Goal: Task Accomplishment & Management: Manage account settings

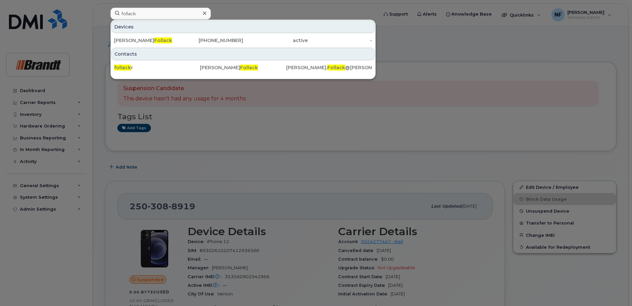
drag, startPoint x: 168, startPoint y: 14, endPoint x: 153, endPoint y: 14, distance: 15.9
click at [167, 14] on input "follack" at bounding box center [160, 14] width 100 height 12
drag, startPoint x: 153, startPoint y: 14, endPoint x: 87, endPoint y: 19, distance: 66.2
click at [105, 19] on div "follack Devices Ryan Follack 403-352-4045 active - Contacts follack r Ryan Foll…" at bounding box center [242, 15] width 274 height 15
type input "seamus"
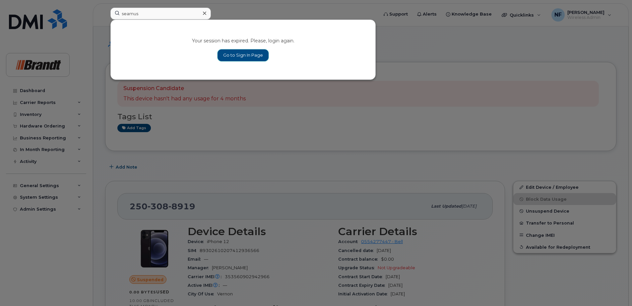
click at [257, 60] on link "Go to Sign In Page" at bounding box center [243, 55] width 51 height 12
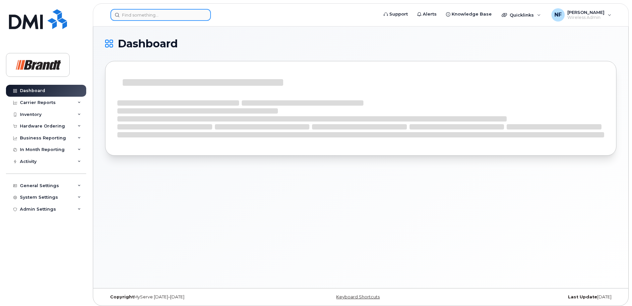
click at [164, 13] on input at bounding box center [160, 15] width 100 height 12
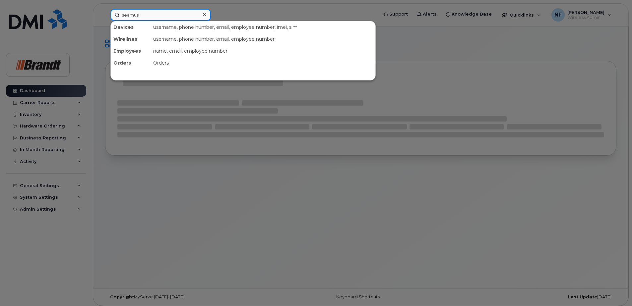
type input "seamus"
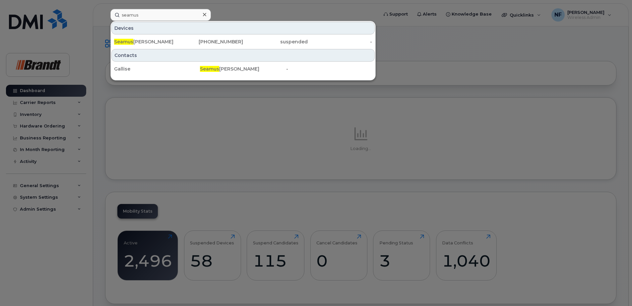
click at [165, 41] on div "Seamus Gallivan" at bounding box center [146, 41] width 65 height 7
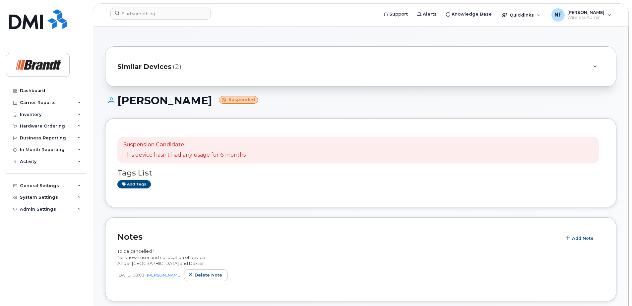
click at [170, 71] on span "Similar Devices" at bounding box center [144, 67] width 54 height 10
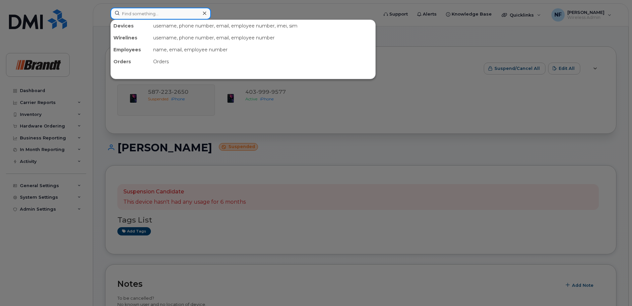
click at [177, 13] on input at bounding box center [160, 14] width 100 height 12
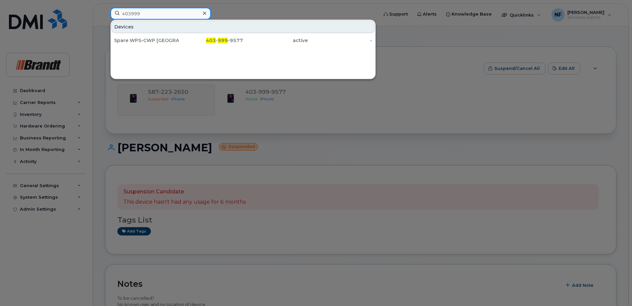
type input "403999"
click at [281, 104] on div at bounding box center [316, 153] width 632 height 306
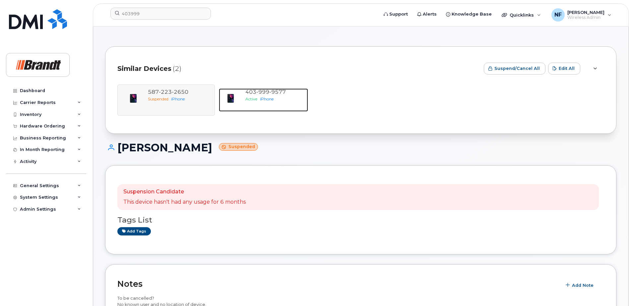
click at [266, 99] on span "iPhone" at bounding box center [267, 98] width 14 height 5
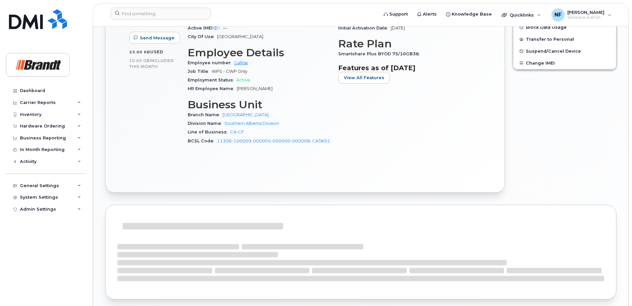
scroll to position [497, 0]
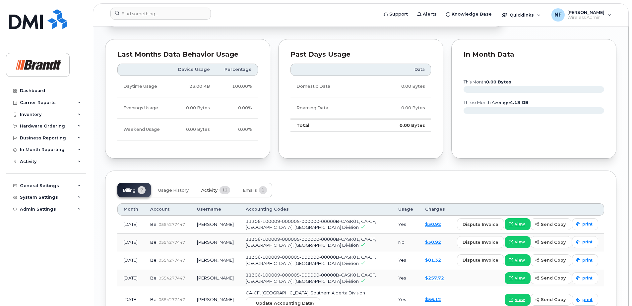
click at [222, 189] on span "12" at bounding box center [225, 190] width 11 height 8
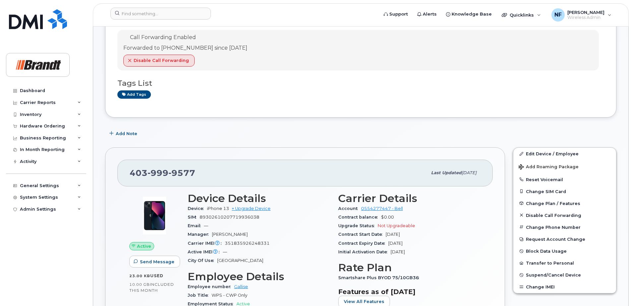
scroll to position [0, 0]
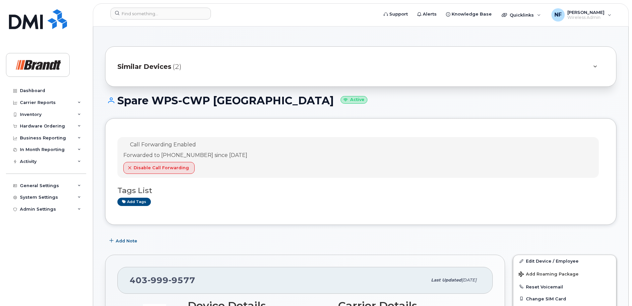
click at [179, 68] on span "(2)" at bounding box center [177, 67] width 9 height 10
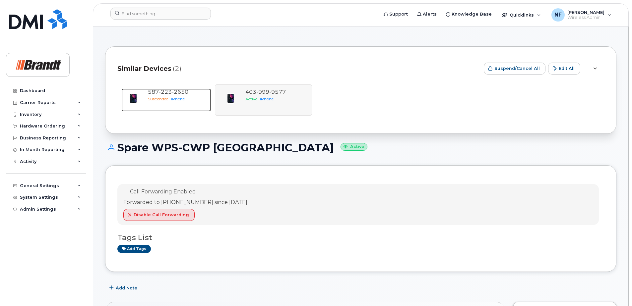
drag, startPoint x: 162, startPoint y: 93, endPoint x: 166, endPoint y: 93, distance: 4.0
click at [162, 93] on span "223" at bounding box center [165, 92] width 13 height 6
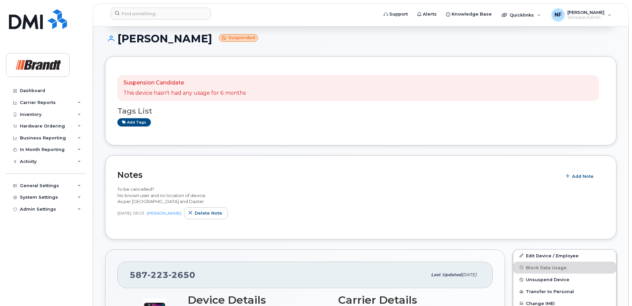
scroll to position [58, 0]
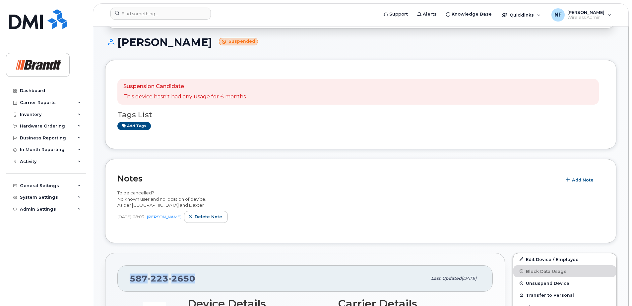
drag, startPoint x: 195, startPoint y: 280, endPoint x: 131, endPoint y: 279, distance: 64.3
click at [131, 279] on div "587 223 2650" at bounding box center [278, 279] width 297 height 14
copy span "587 223 2650"
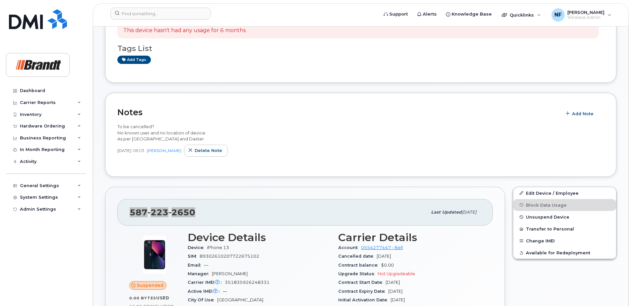
scroll to position [158, 0]
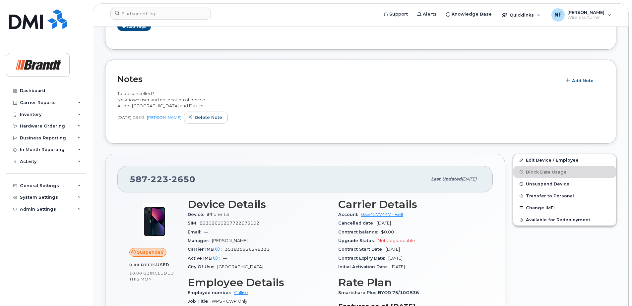
click at [253, 249] on span "351835926248331" at bounding box center [247, 249] width 45 height 5
copy span "351835926248331"
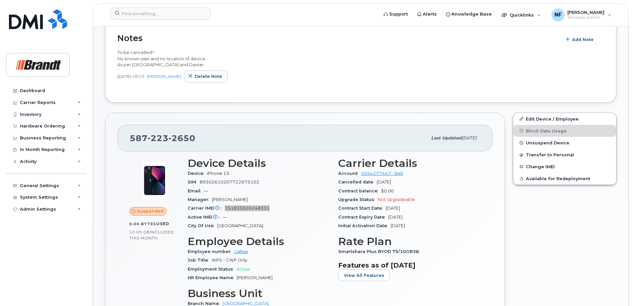
scroll to position [66, 0]
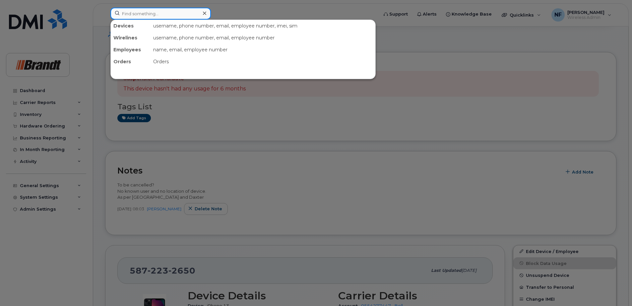
click at [156, 12] on input at bounding box center [160, 14] width 100 height 12
type input "amber widman"
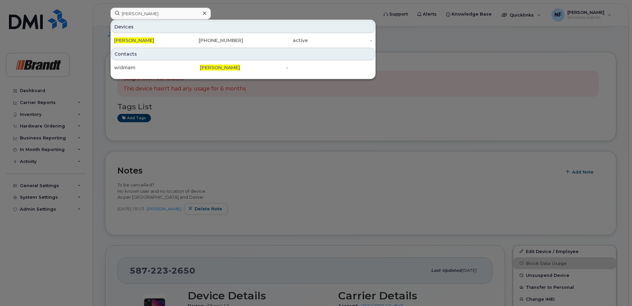
click at [212, 42] on div "778-686-2819" at bounding box center [211, 40] width 65 height 7
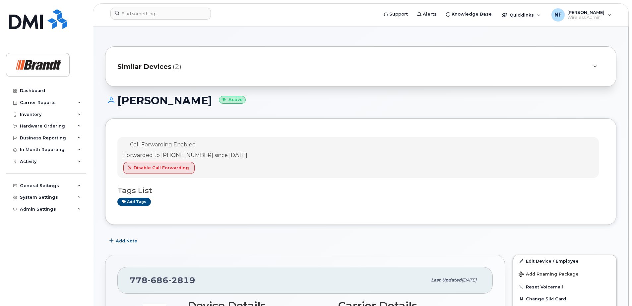
click at [200, 66] on div "Similar Devices (2)" at bounding box center [351, 67] width 468 height 16
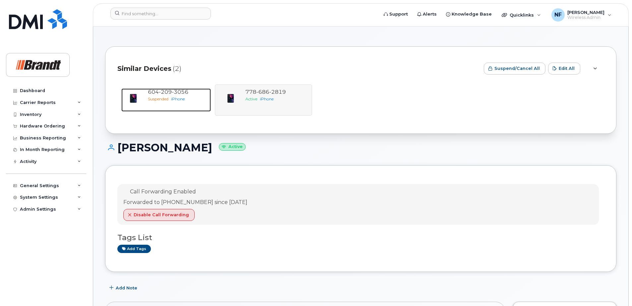
drag, startPoint x: 179, startPoint y: 98, endPoint x: 245, endPoint y: 122, distance: 69.9
click at [179, 98] on span "iPhone" at bounding box center [178, 98] width 14 height 5
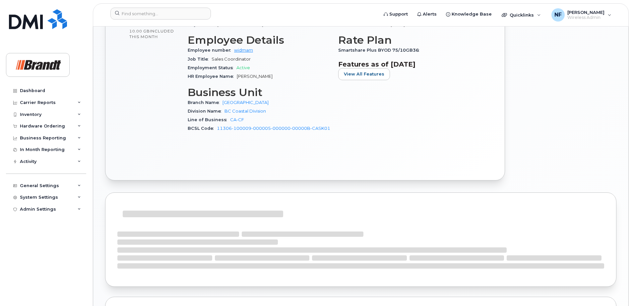
scroll to position [497, 0]
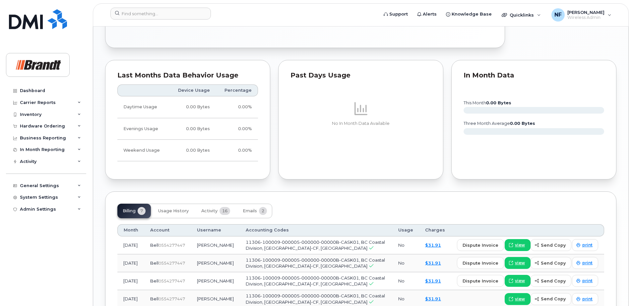
click at [218, 221] on div "Month Account Username Accounting Codes Usage Charges [DATE] Bell  0554277447 […" at bounding box center [360, 304] width 487 height 171
click at [218, 212] on span "Activity" at bounding box center [209, 211] width 16 height 5
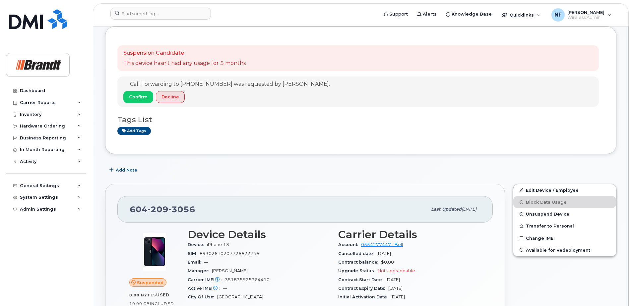
scroll to position [0, 0]
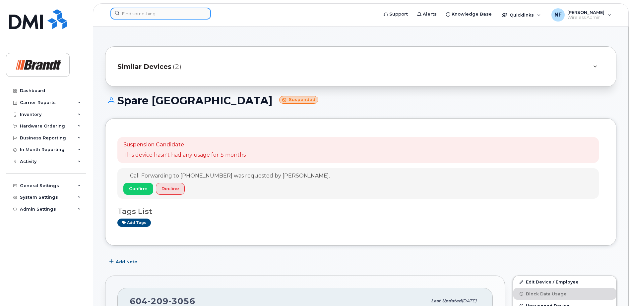
click at [153, 18] on input at bounding box center [160, 14] width 100 height 12
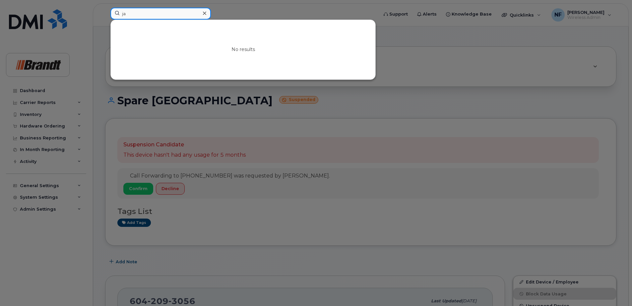
type input "j"
type input "l"
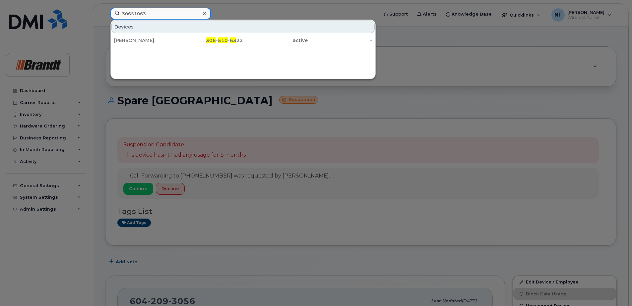
type input "30651063"
click at [204, 14] on icon at bounding box center [204, 13] width 3 height 3
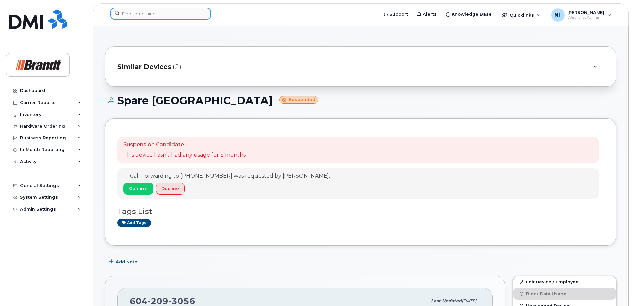
click at [170, 16] on input at bounding box center [160, 14] width 100 height 12
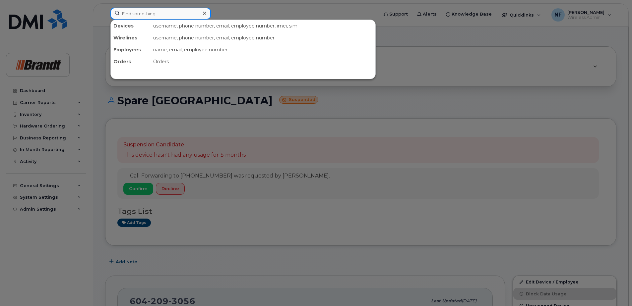
click at [173, 16] on input at bounding box center [160, 14] width 100 height 12
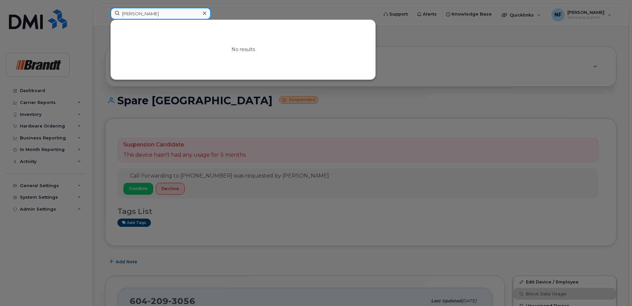
type input "brady hou"
click at [207, 13] on div at bounding box center [205, 14] width 10 height 10
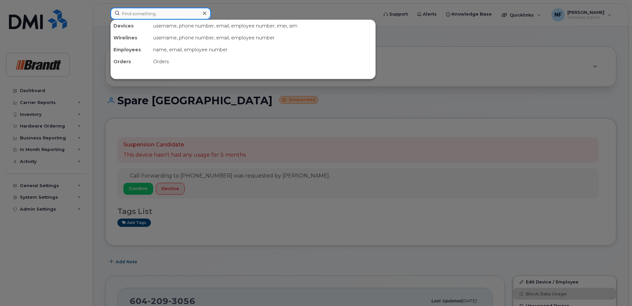
click at [193, 12] on input at bounding box center [160, 14] width 100 height 12
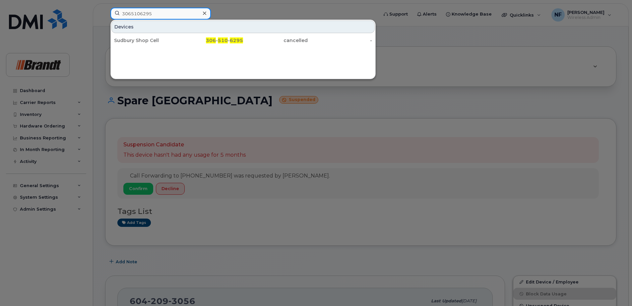
type input "3065106295"
drag, startPoint x: 204, startPoint y: 14, endPoint x: 195, endPoint y: 16, distance: 8.8
click at [204, 14] on icon at bounding box center [204, 13] width 3 height 3
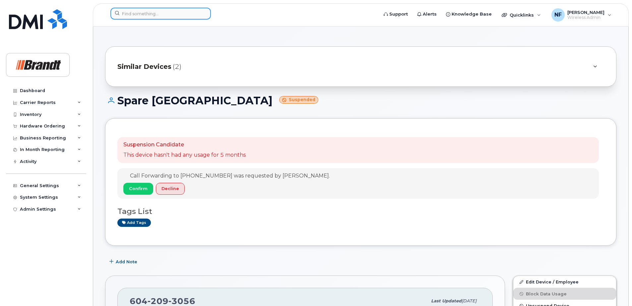
click at [156, 15] on input at bounding box center [160, 14] width 100 height 12
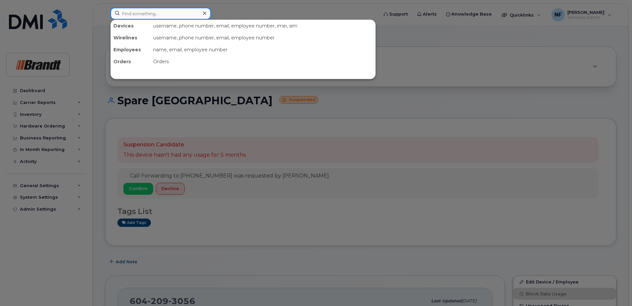
click at [186, 13] on input at bounding box center [160, 14] width 100 height 12
paste input "6393844659"
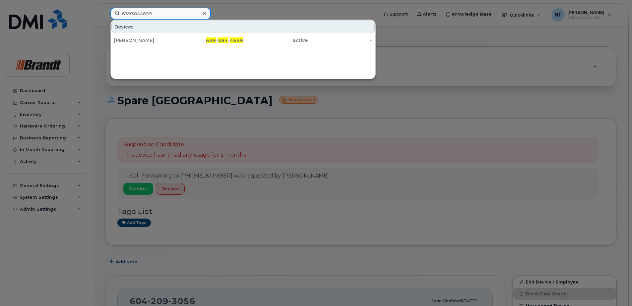
type input "6393844659"
drag, startPoint x: 162, startPoint y: 41, endPoint x: 185, endPoint y: 45, distance: 23.2
click at [162, 41] on div "Jason Anderson" at bounding box center [146, 40] width 65 height 7
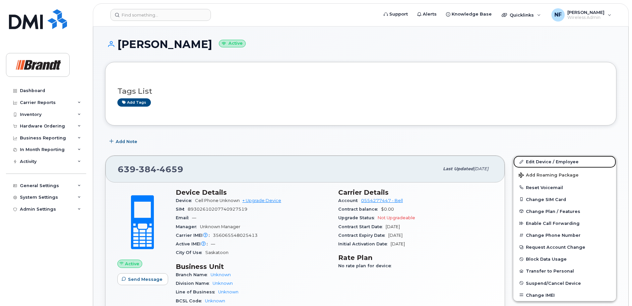
click at [541, 161] on link "Edit Device / Employee" at bounding box center [564, 162] width 103 height 12
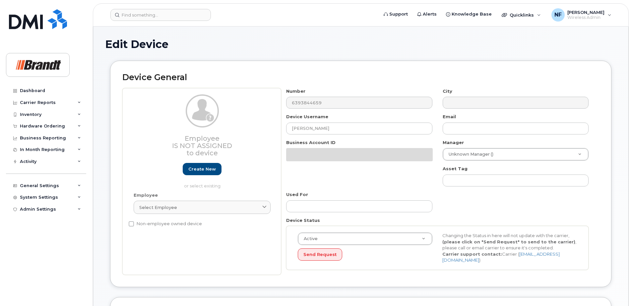
select select "33722384"
select select "34499151"
select select "35132258"
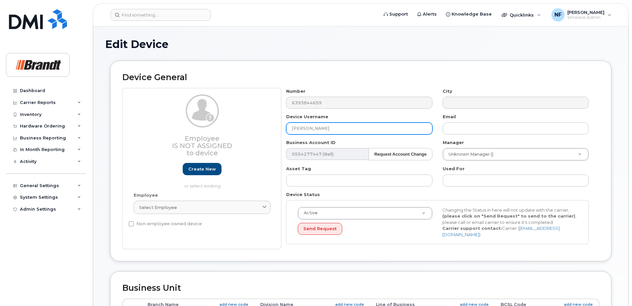
drag, startPoint x: 348, startPoint y: 128, endPoint x: 270, endPoint y: 128, distance: 77.9
click at [270, 128] on div "Employee Is not assigned to device Create new or select existing Employee Selec…" at bounding box center [360, 168] width 477 height 161
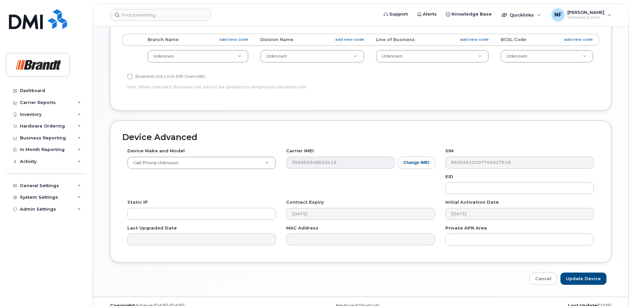
scroll to position [275, 0]
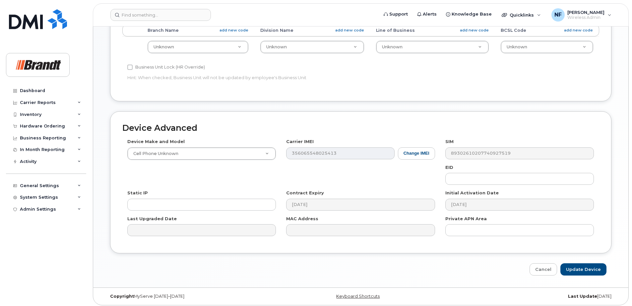
type input "Brenda Solic"
click at [583, 265] on input "Update Device" at bounding box center [583, 270] width 46 height 12
type input "Saving..."
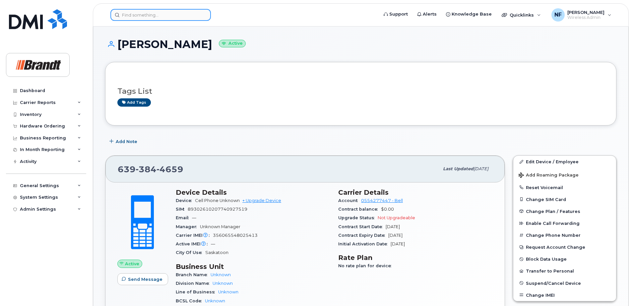
click at [162, 12] on input at bounding box center [160, 15] width 100 height 12
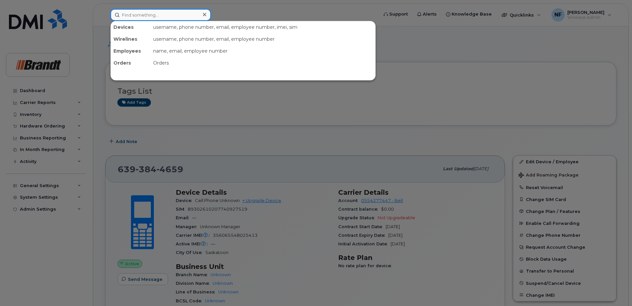
paste input "6393847183"
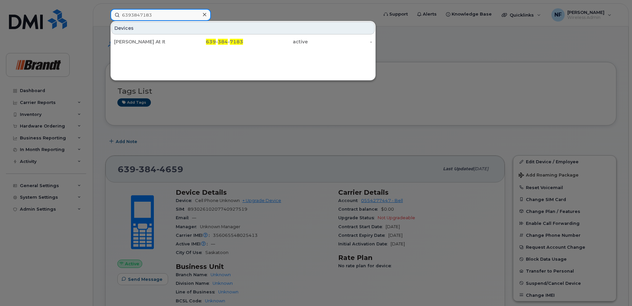
type input "6393847183"
click at [169, 38] on div "[PERSON_NAME] At It" at bounding box center [146, 42] width 65 height 12
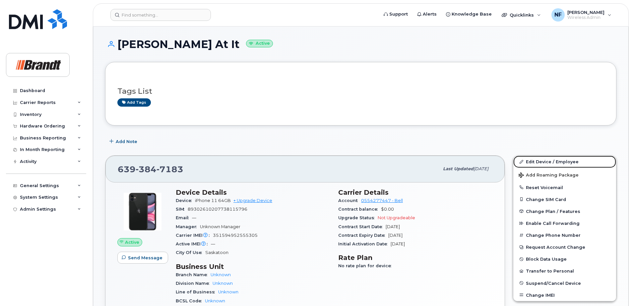
click at [546, 164] on link "Edit Device / Employee" at bounding box center [564, 162] width 103 height 12
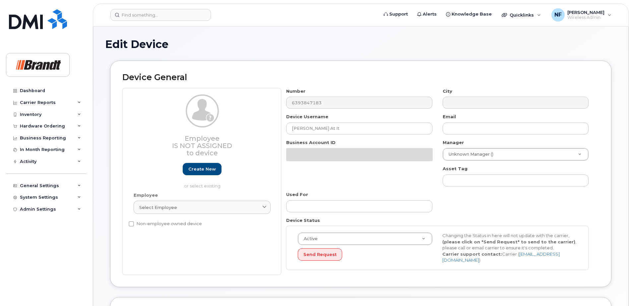
select select "33722384"
select select "34499151"
select select "35132258"
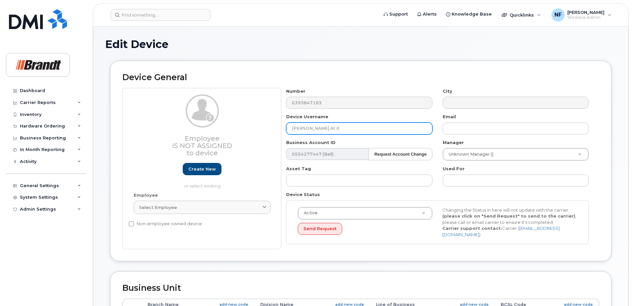
drag, startPoint x: 288, startPoint y: 132, endPoint x: 254, endPoint y: 134, distance: 34.9
click at [254, 134] on div "Employee Is not assigned to device Create new or select existing Employee Selec…" at bounding box center [360, 168] width 477 height 161
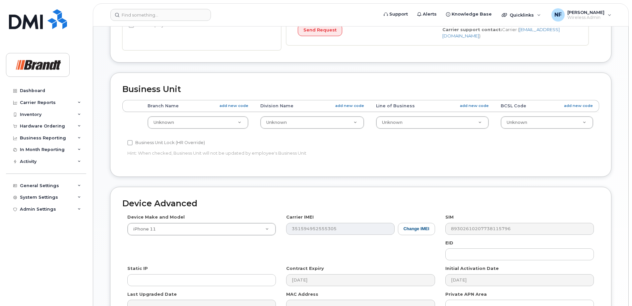
scroll to position [275, 0]
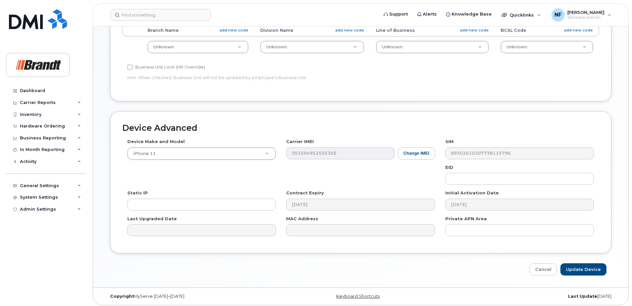
type input "Dallas Reilly"
click at [570, 269] on input "Update Device" at bounding box center [583, 270] width 46 height 12
type input "Saving..."
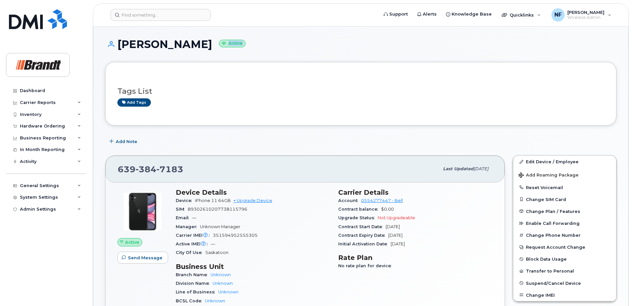
drag, startPoint x: 201, startPoint y: 43, endPoint x: 221, endPoint y: 46, distance: 20.0
click at [221, 46] on h1 "Dallas Reilly Active" at bounding box center [360, 44] width 511 height 12
drag, startPoint x: 221, startPoint y: 46, endPoint x: 217, endPoint y: 55, distance: 10.1
click at [217, 55] on div "Dallas Reilly Active" at bounding box center [360, 50] width 511 height 24
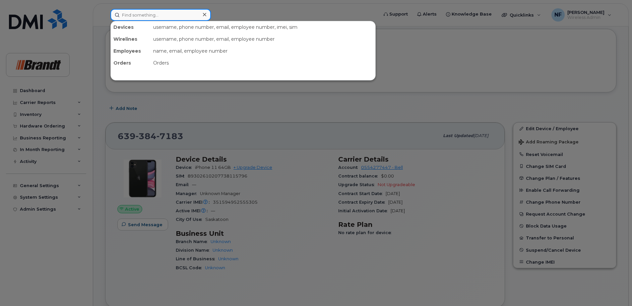
click at [189, 13] on input at bounding box center [160, 15] width 100 height 12
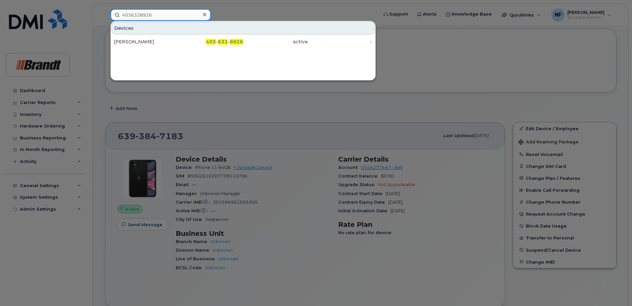
type input "4036328926"
click at [201, 41] on div "403 - 632 - 8926" at bounding box center [211, 41] width 65 height 7
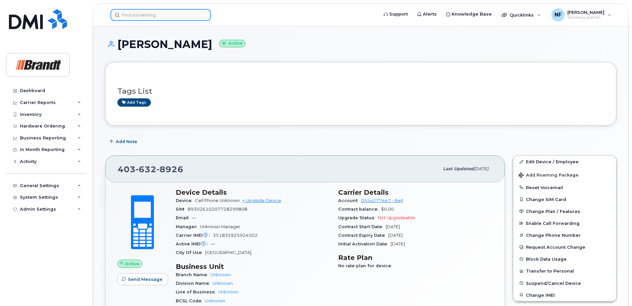
click at [174, 17] on input at bounding box center [160, 15] width 100 height 12
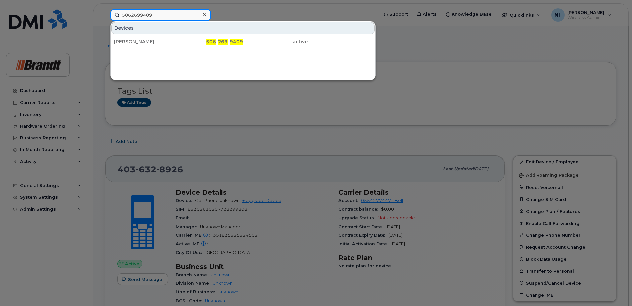
type input "5062699409"
click at [179, 37] on div "506 - 269 - 9409" at bounding box center [211, 42] width 65 height 12
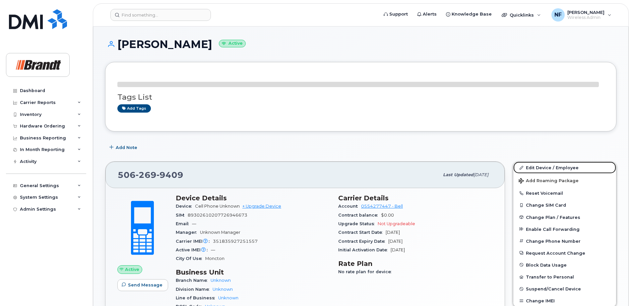
click at [551, 167] on link "Edit Device / Employee" at bounding box center [564, 168] width 103 height 12
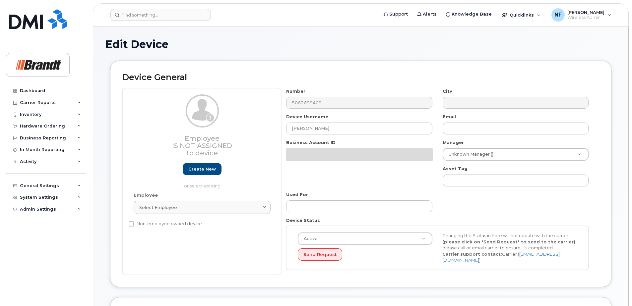
select select "33722384"
select select "34499151"
select select "35132258"
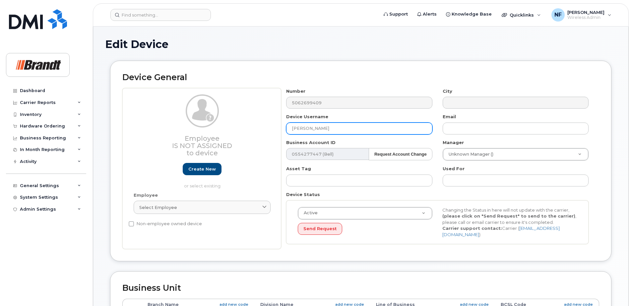
drag, startPoint x: 338, startPoint y: 128, endPoint x: 254, endPoint y: 131, distance: 83.6
click at [254, 131] on div "Employee Is not assigned to device Create new or select existing Employee Selec…" at bounding box center [360, 168] width 477 height 161
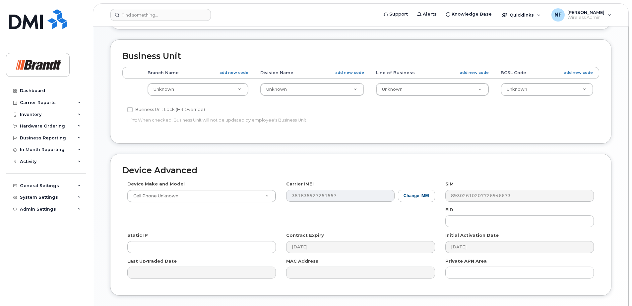
scroll to position [275, 0]
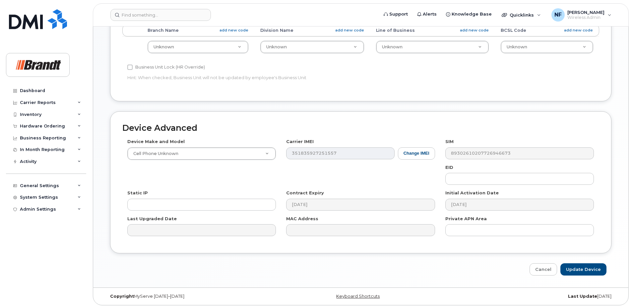
type input "Candace Campbell"
click at [578, 265] on input "Update Device" at bounding box center [583, 270] width 46 height 12
type input "Saving..."
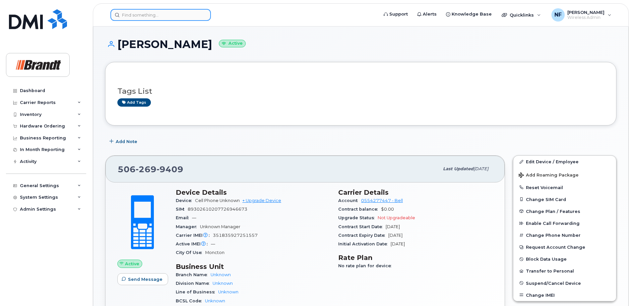
click at [145, 17] on input at bounding box center [160, 15] width 100 height 12
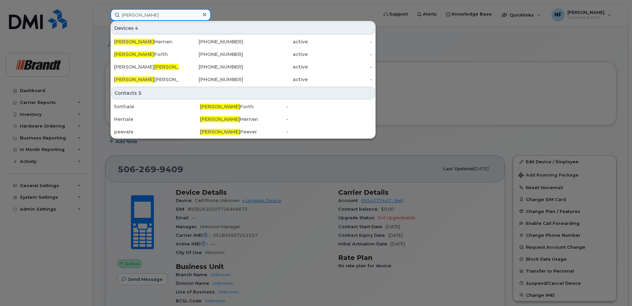
type input "alexander"
click at [166, 39] on div "Alexander Hernen" at bounding box center [146, 41] width 65 height 7
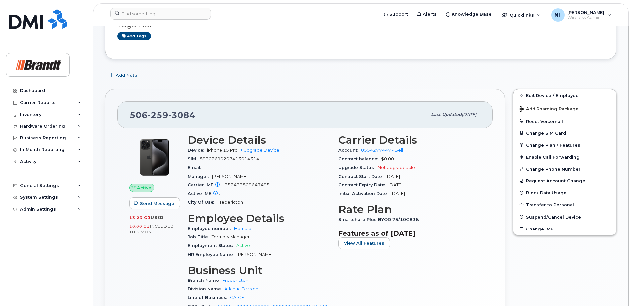
scroll to position [99, 0]
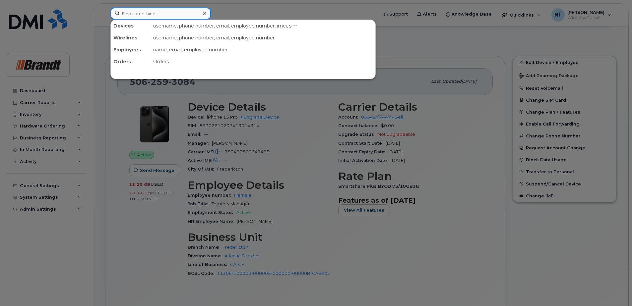
click at [184, 14] on input at bounding box center [160, 14] width 100 height 12
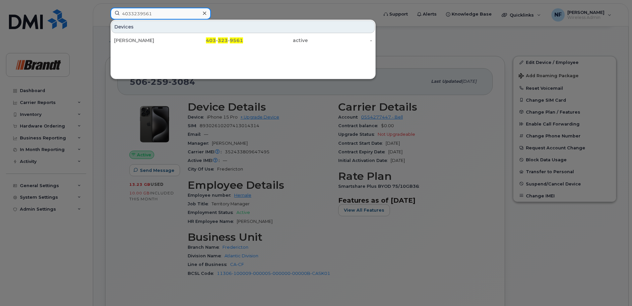
type input "4033239561"
drag, startPoint x: 183, startPoint y: 41, endPoint x: 233, endPoint y: 58, distance: 52.3
click at [183, 41] on div "403 - 323 - 9561" at bounding box center [211, 40] width 65 height 7
